Goal: Information Seeking & Learning: Check status

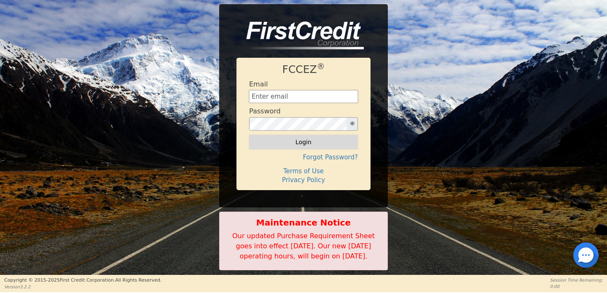
type input "[EMAIL_ADDRESS][DOMAIN_NAME]"
click at [294, 135] on button "Login" at bounding box center [303, 142] width 109 height 14
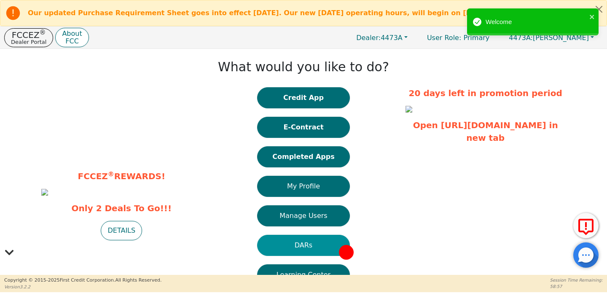
click at [313, 235] on button "DARs" at bounding box center [303, 245] width 93 height 21
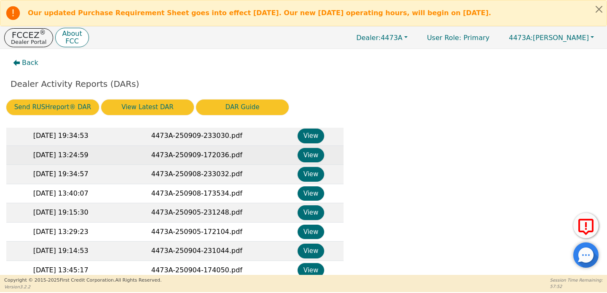
scroll to position [56, 0]
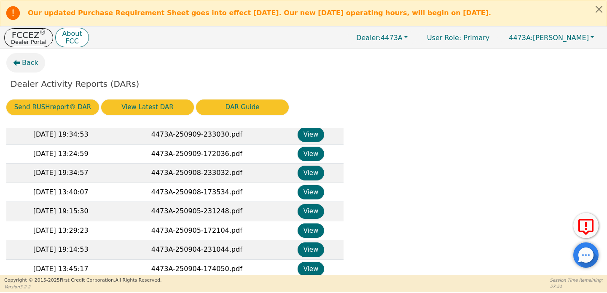
click at [26, 68] on button "Back" at bounding box center [25, 62] width 39 height 19
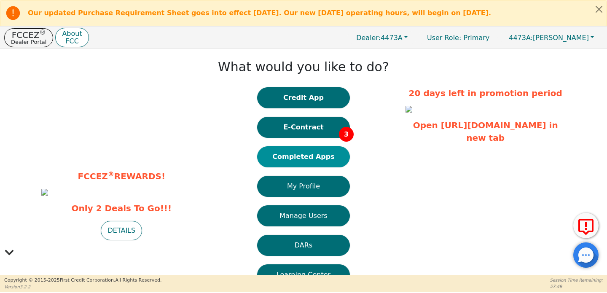
click at [288, 151] on button "Completed Apps" at bounding box center [303, 156] width 93 height 21
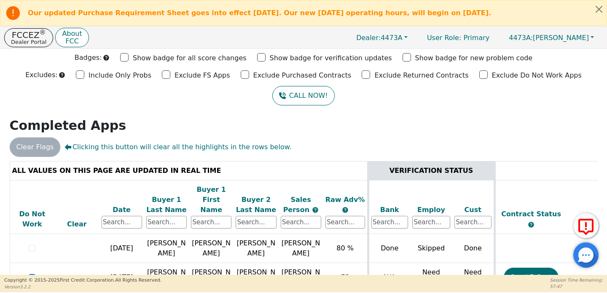
scroll to position [90, 0]
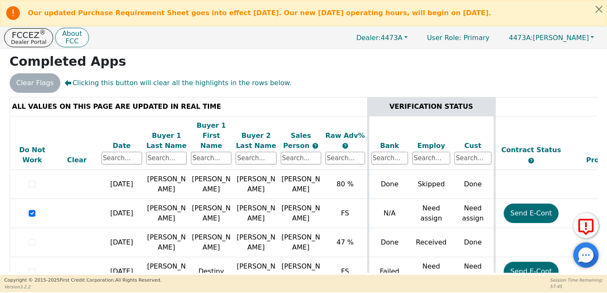
click at [115, 141] on div "Date" at bounding box center [122, 146] width 40 height 10
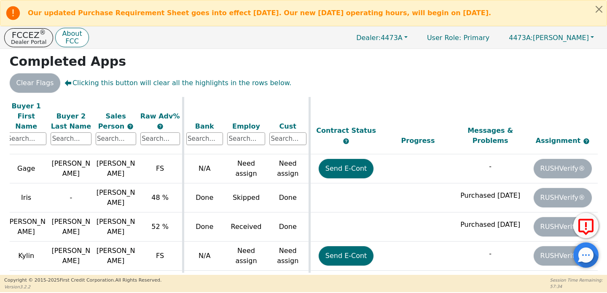
scroll to position [0, 0]
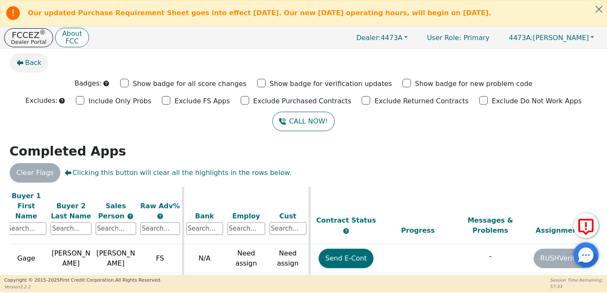
click at [37, 60] on span "Back" at bounding box center [33, 63] width 16 height 10
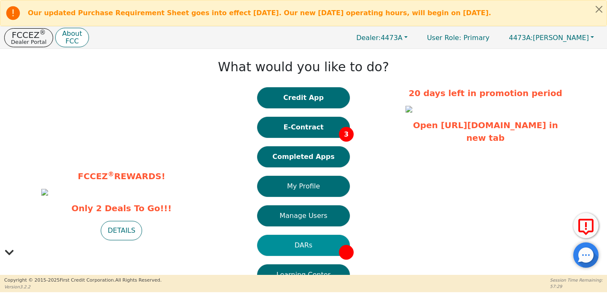
click at [310, 242] on button "DARs" at bounding box center [303, 245] width 93 height 21
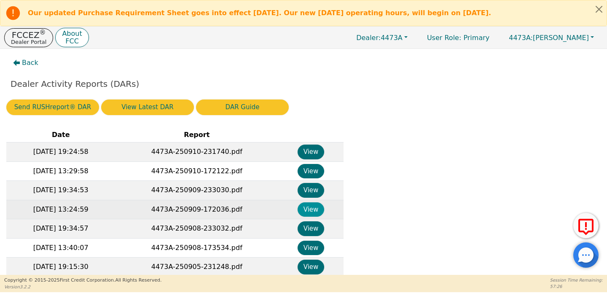
click at [314, 210] on button "View" at bounding box center [311, 209] width 27 height 15
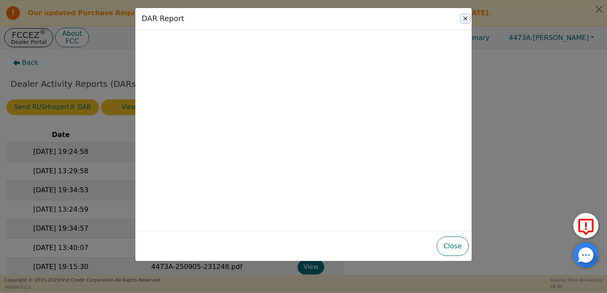
click at [466, 17] on button "Close" at bounding box center [465, 18] width 8 height 8
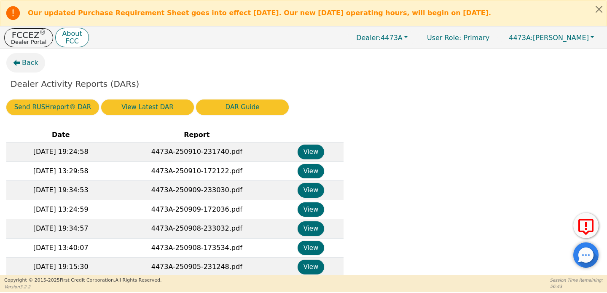
click at [27, 57] on button "Back" at bounding box center [25, 62] width 39 height 19
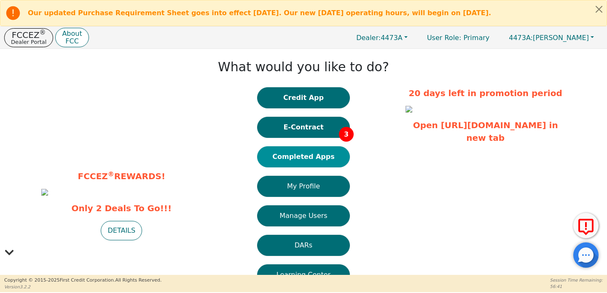
click at [318, 160] on button "Completed Apps" at bounding box center [303, 156] width 93 height 21
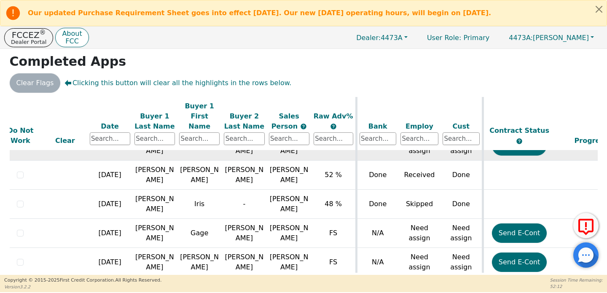
scroll to position [178, 12]
